Goal: Information Seeking & Learning: Learn about a topic

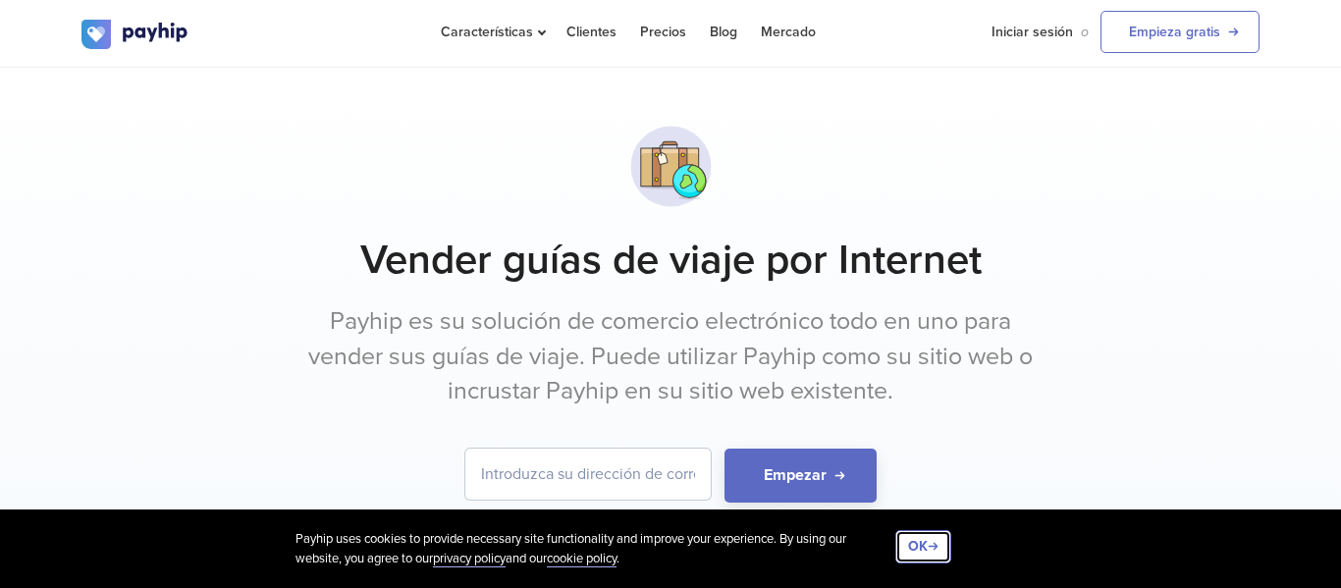
click at [918, 551] on button "OK" at bounding box center [923, 546] width 56 height 33
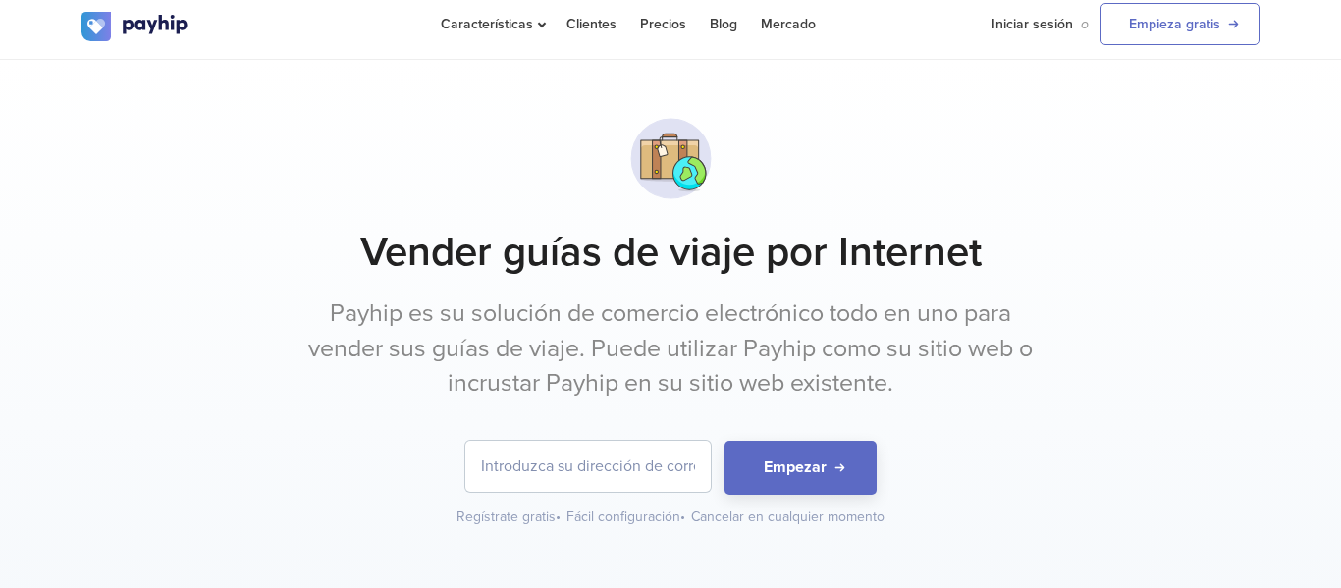
scroll to position [9, 0]
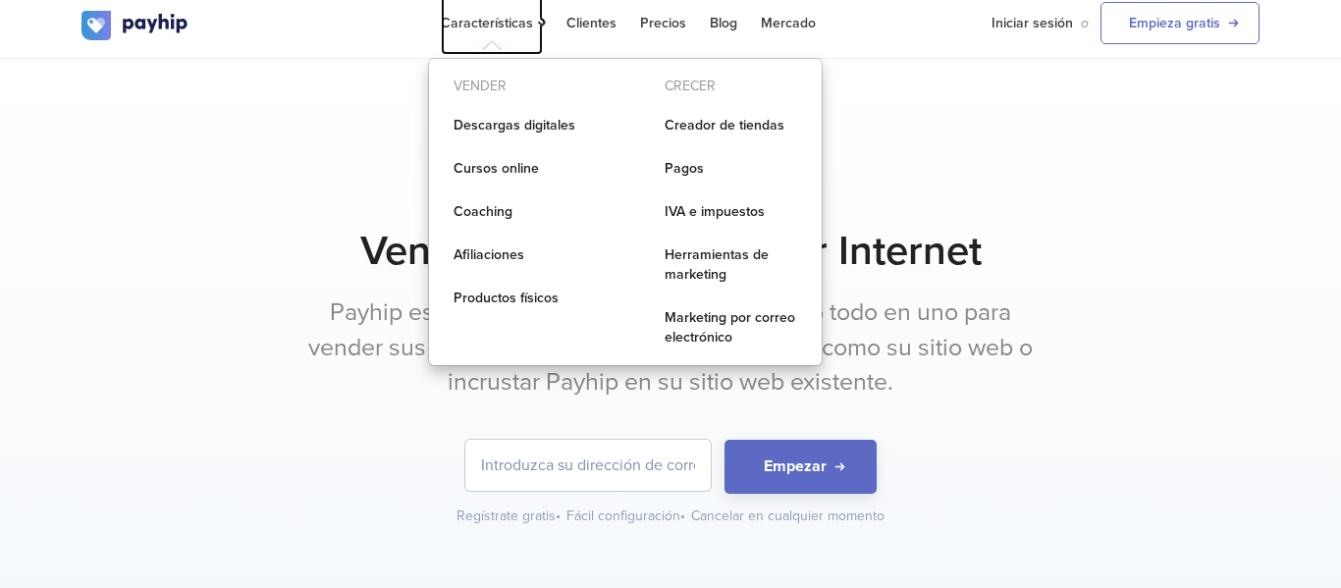
click at [486, 21] on span "Características" at bounding box center [492, 23] width 102 height 17
click at [603, 24] on link "Clientes" at bounding box center [591, 23] width 50 height 64
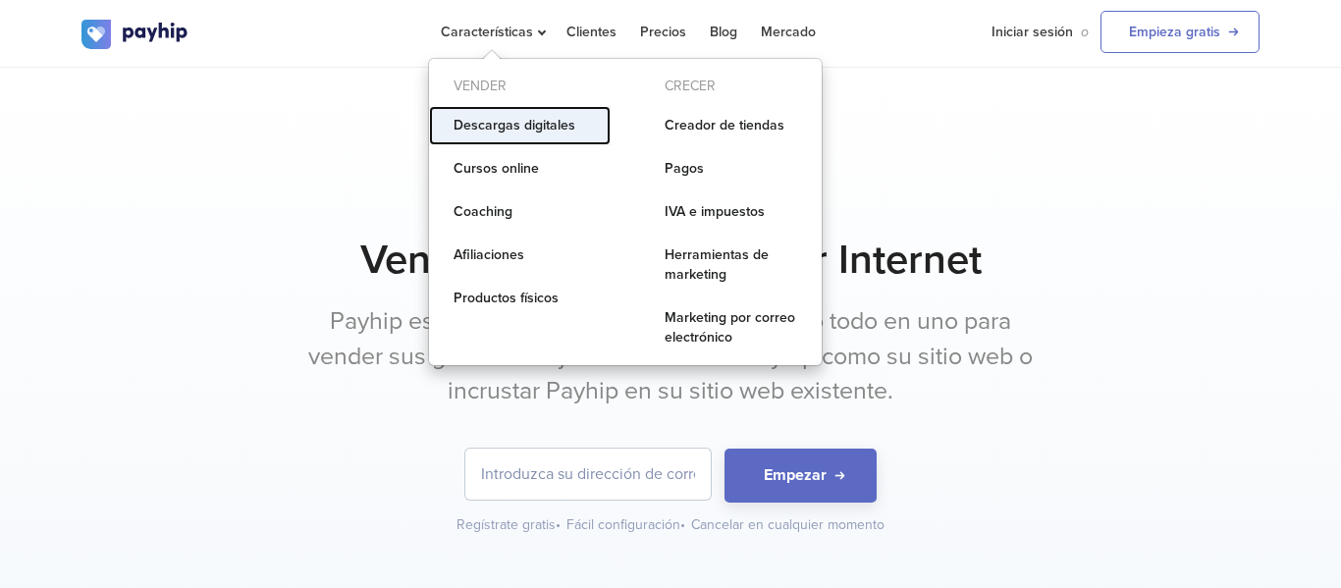
click at [519, 124] on link "Descargas digitales" at bounding box center [520, 125] width 182 height 39
